Goal: Find specific page/section: Find specific page/section

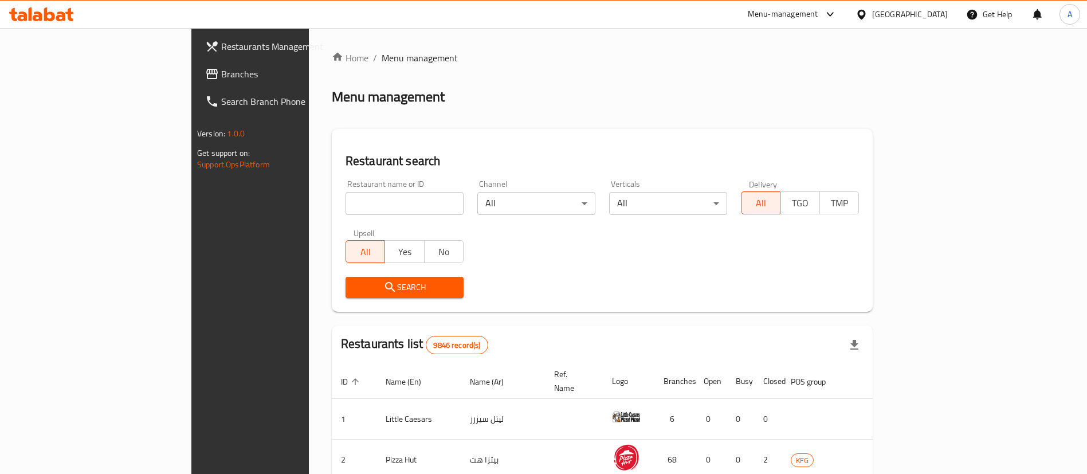
click at [380, 207] on input "search" at bounding box center [405, 203] width 118 height 23
type input "swaikhat"
click button "Search" at bounding box center [405, 287] width 118 height 21
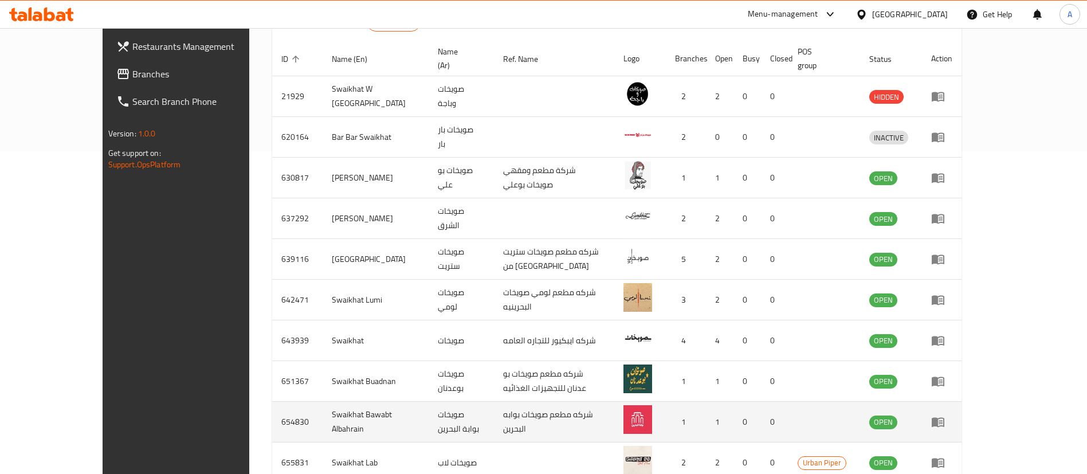
scroll to position [344, 0]
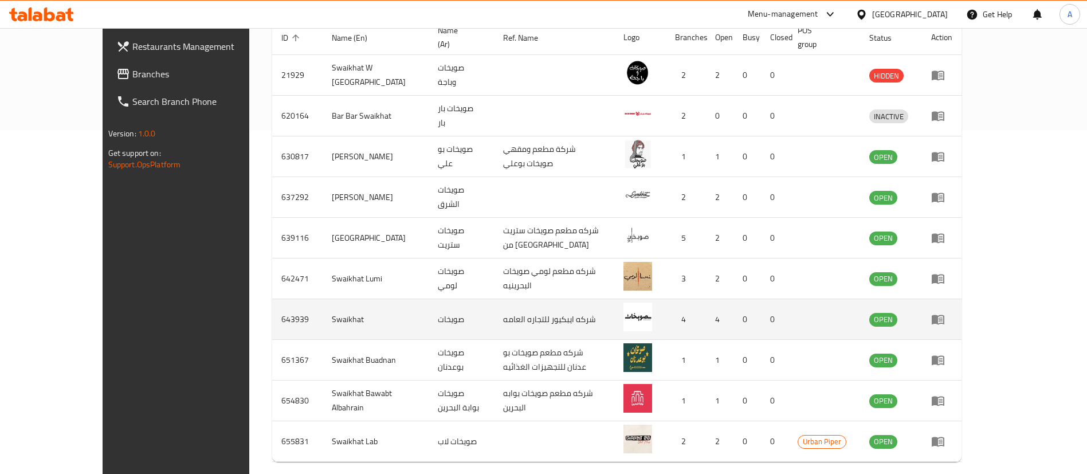
click at [944, 315] on icon "enhanced table" at bounding box center [938, 320] width 13 height 10
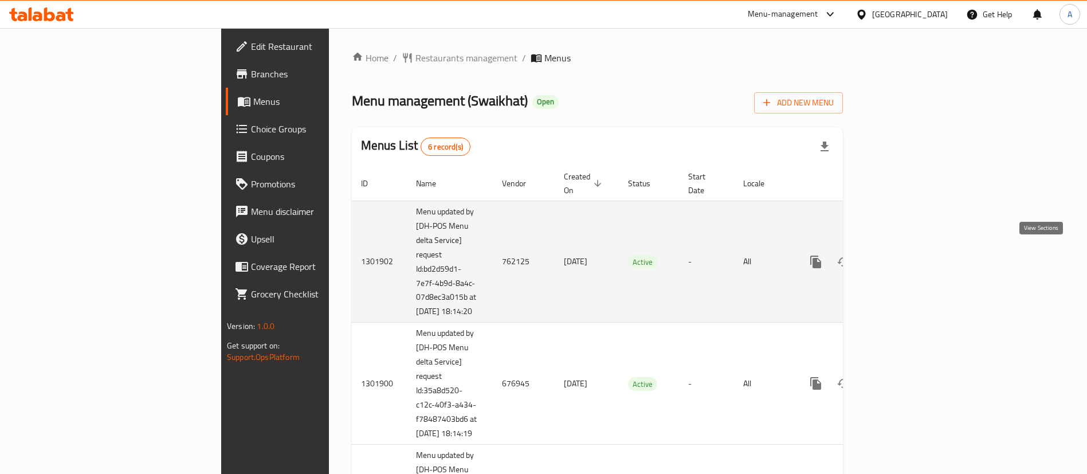
click at [905, 258] on icon "enhanced table" at bounding box center [899, 262] width 14 height 14
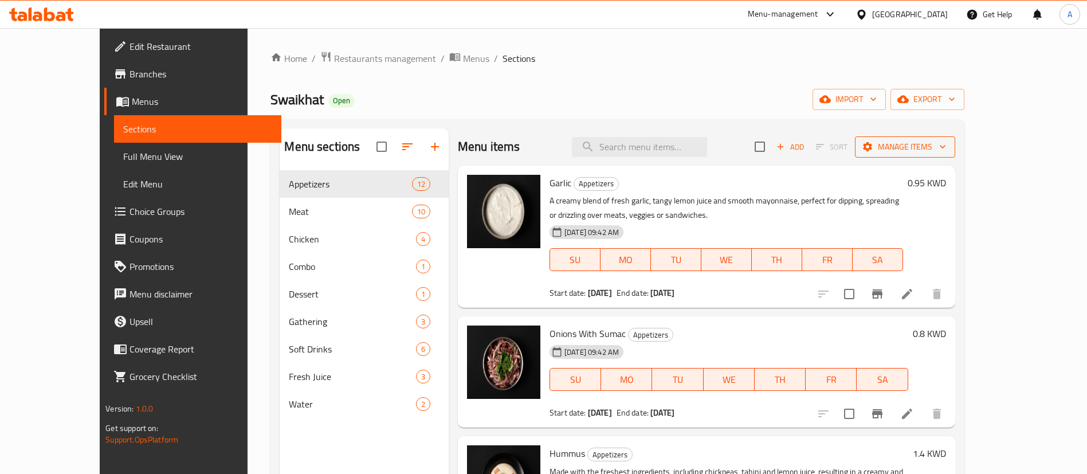
click at [946, 154] on span "Manage items" at bounding box center [905, 147] width 82 height 14
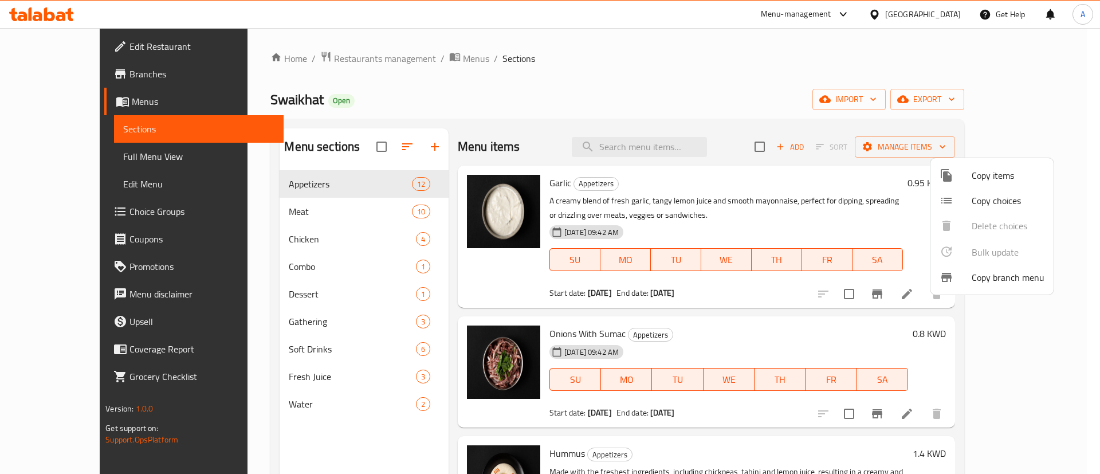
click at [939, 103] on div at bounding box center [550, 237] width 1100 height 474
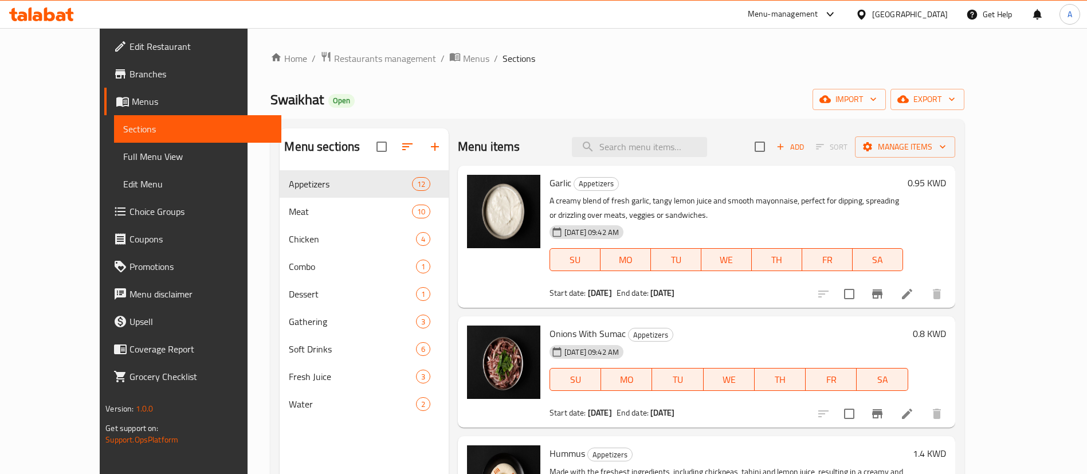
click at [877, 103] on span "import" at bounding box center [849, 99] width 55 height 14
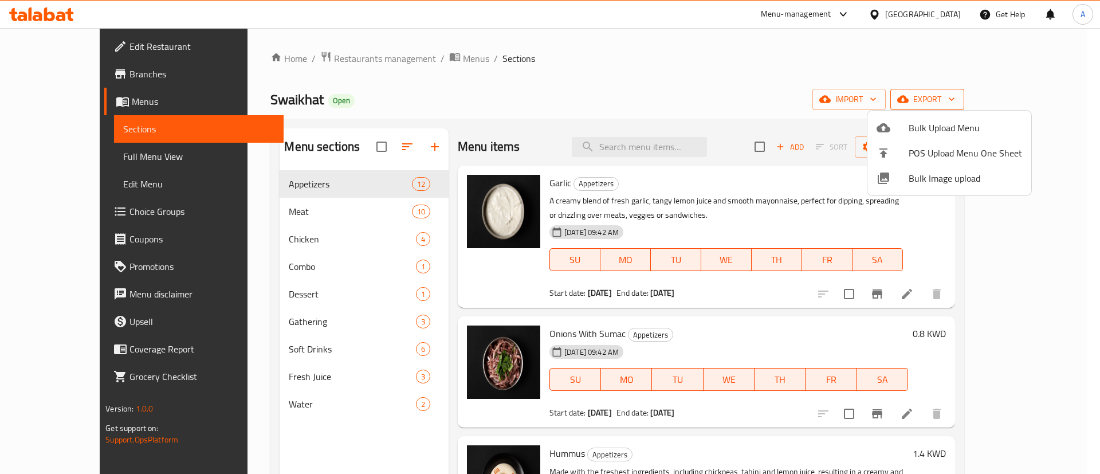
click at [1015, 98] on div at bounding box center [550, 237] width 1100 height 474
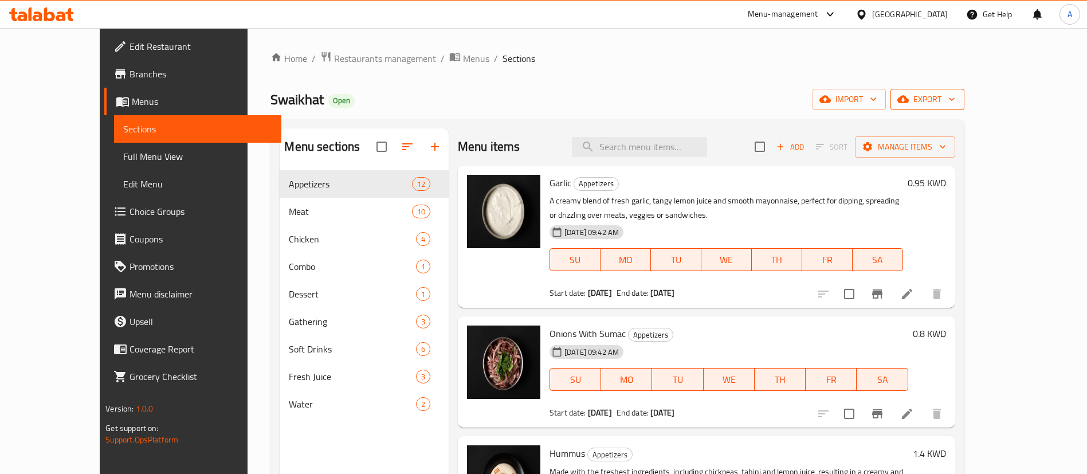
click at [955, 98] on span "export" at bounding box center [928, 99] width 56 height 14
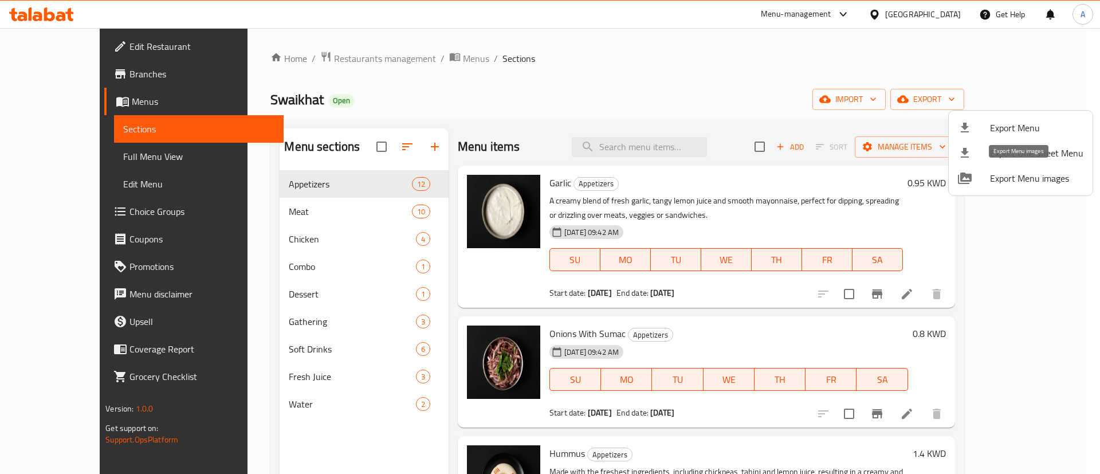
click at [1023, 178] on span "Export Menu images" at bounding box center [1036, 178] width 93 height 14
click at [49, 25] on div at bounding box center [550, 237] width 1100 height 474
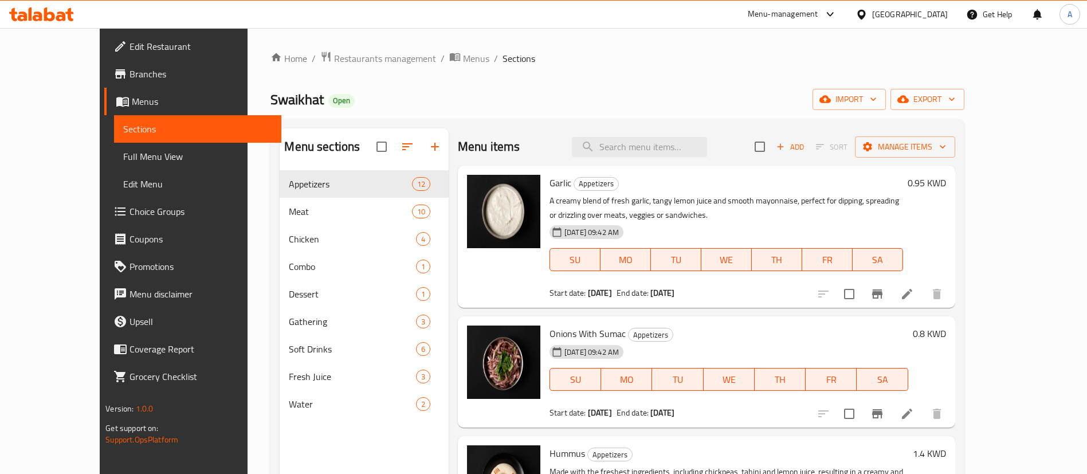
click at [48, 19] on icon at bounding box center [49, 14] width 11 height 14
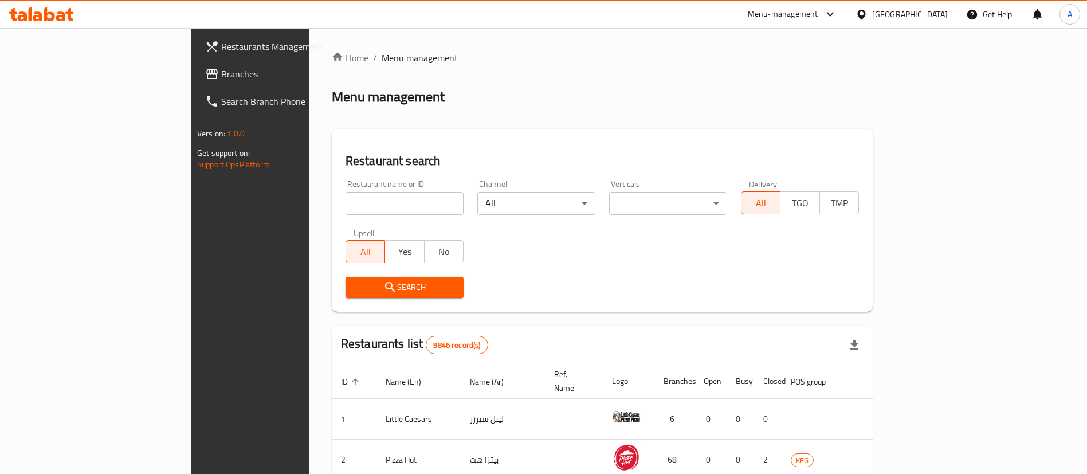
click at [346, 199] on input "search" at bounding box center [405, 203] width 118 height 23
type input "koshari bite"
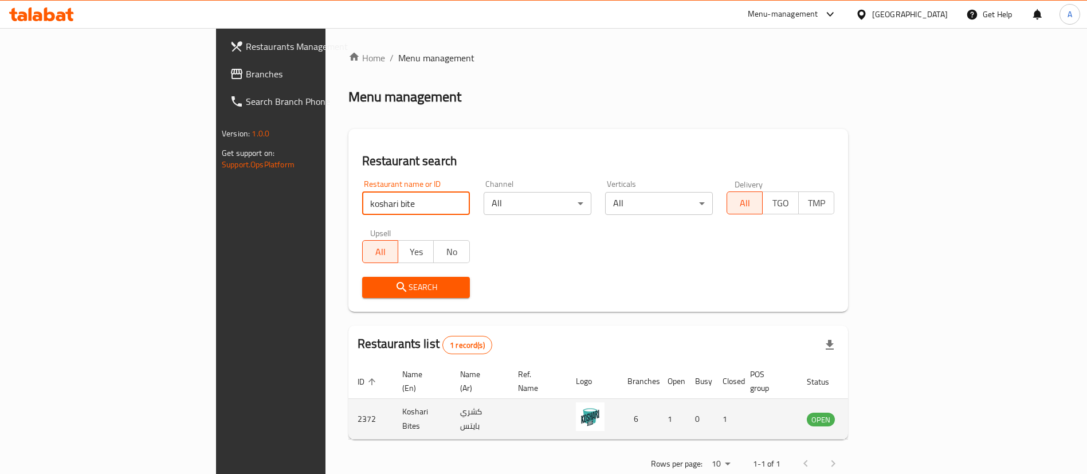
click at [880, 415] on icon "enhanced table" at bounding box center [874, 420] width 13 height 10
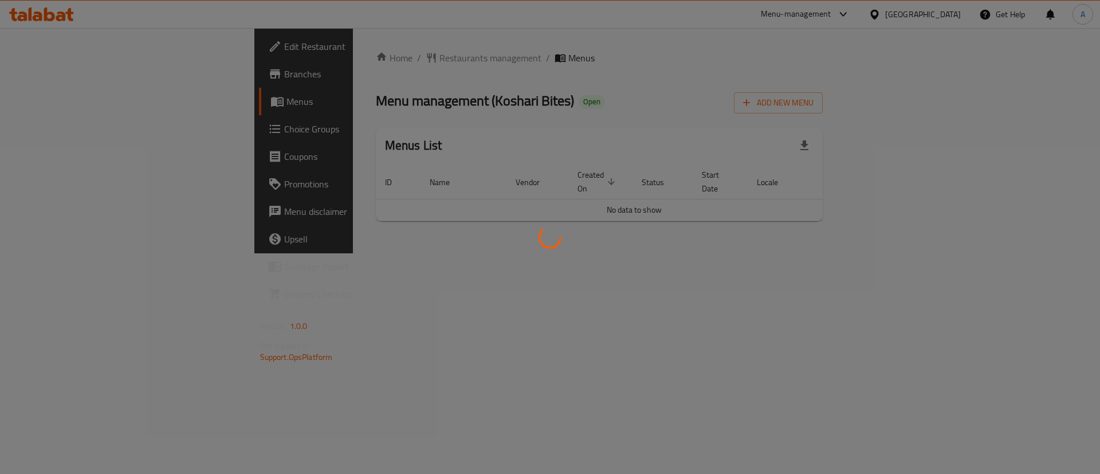
click at [98, 73] on div at bounding box center [550, 237] width 1100 height 474
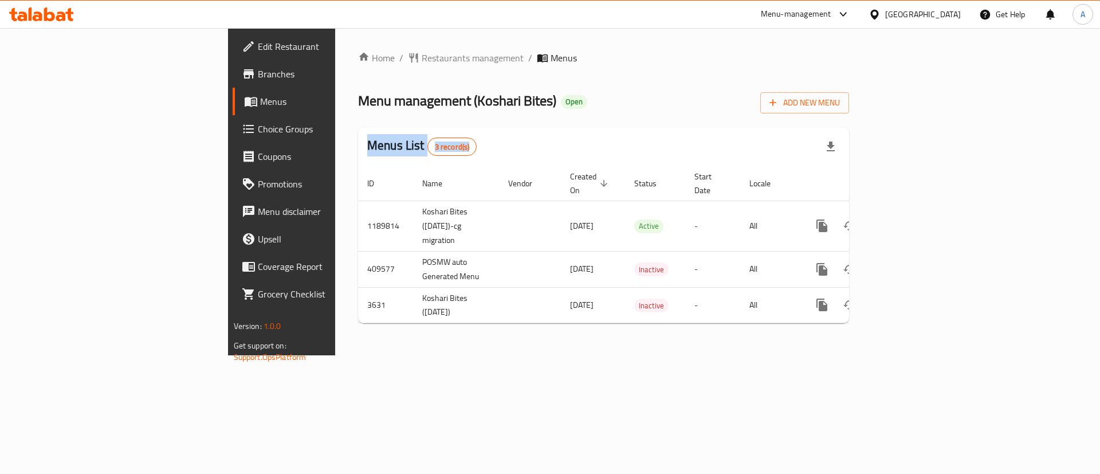
click at [258, 73] on span "Branches" at bounding box center [330, 74] width 145 height 14
